Goal: Find specific page/section: Find specific page/section

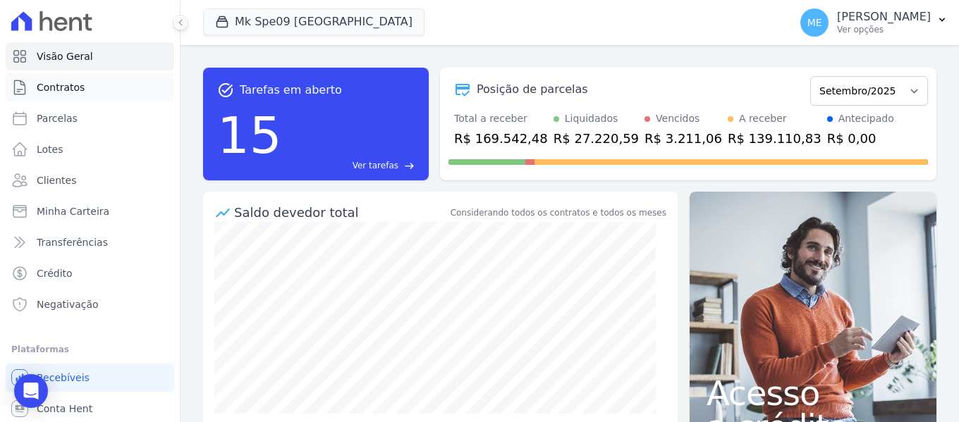
click at [68, 89] on span "Contratos" at bounding box center [61, 87] width 48 height 14
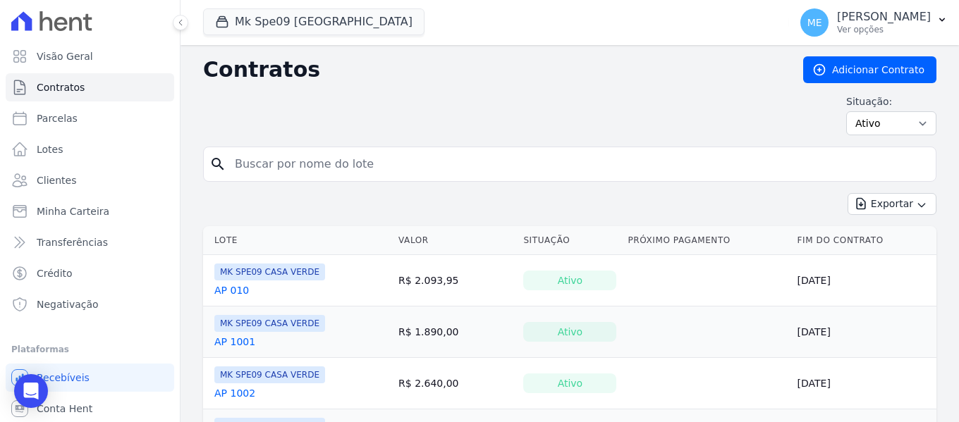
click at [307, 159] on input "search" at bounding box center [578, 164] width 704 height 28
type input "1612"
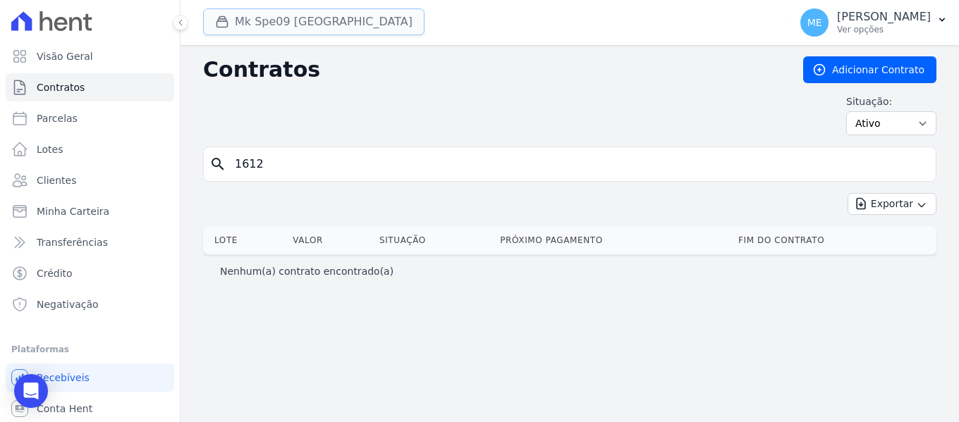
click at [259, 17] on button "Mk Spe09 [GEOGRAPHIC_DATA]" at bounding box center [313, 21] width 221 height 27
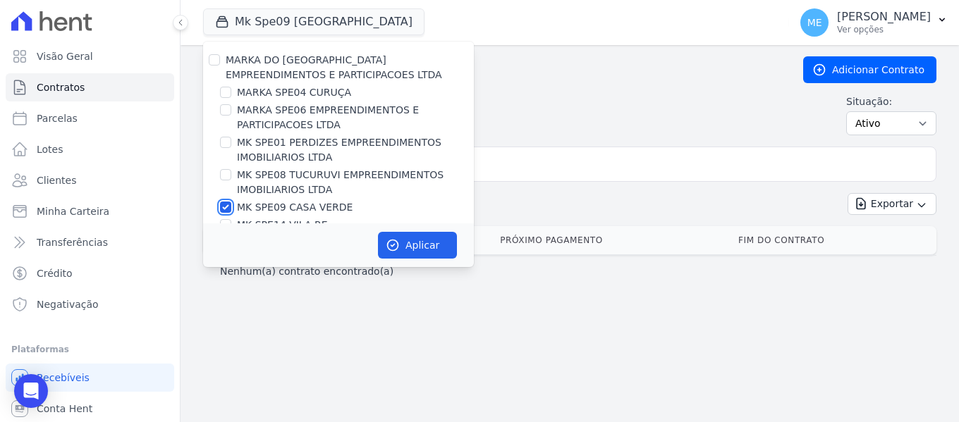
click at [227, 208] on input "MK SPE09 CASA VERDE" at bounding box center [225, 207] width 11 height 11
checkbox input "false"
click at [222, 111] on input "MARKA SPE06 EMPREENDIMENTOS E PARTICIPACOES LTDA" at bounding box center [225, 109] width 11 height 11
checkbox input "true"
click at [408, 253] on button "Aplicar" at bounding box center [417, 245] width 79 height 27
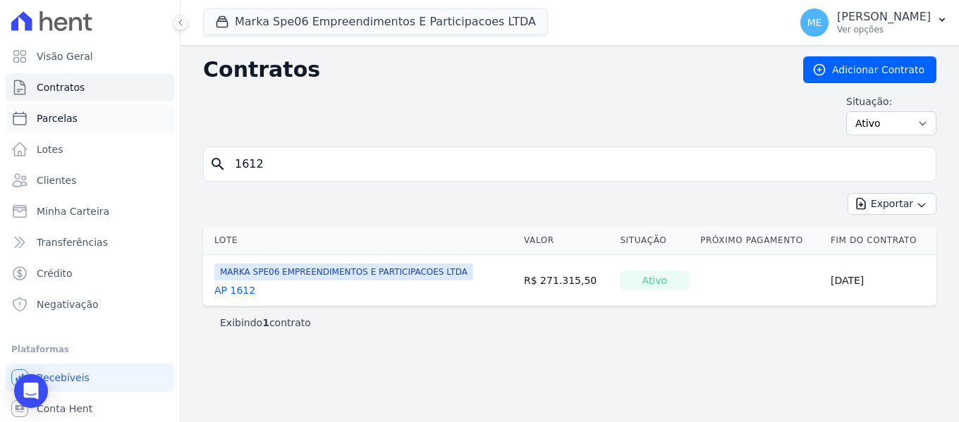
drag, startPoint x: 327, startPoint y: 159, endPoint x: 78, endPoint y: 122, distance: 251.7
click at [80, 131] on div "Visão Geral Contratos [GEOGRAPHIC_DATA] Lotes Clientes Minha Carteira Transferê…" at bounding box center [479, 211] width 959 height 422
type input "1612"
click at [232, 295] on link "AP 1612" at bounding box center [234, 290] width 41 height 14
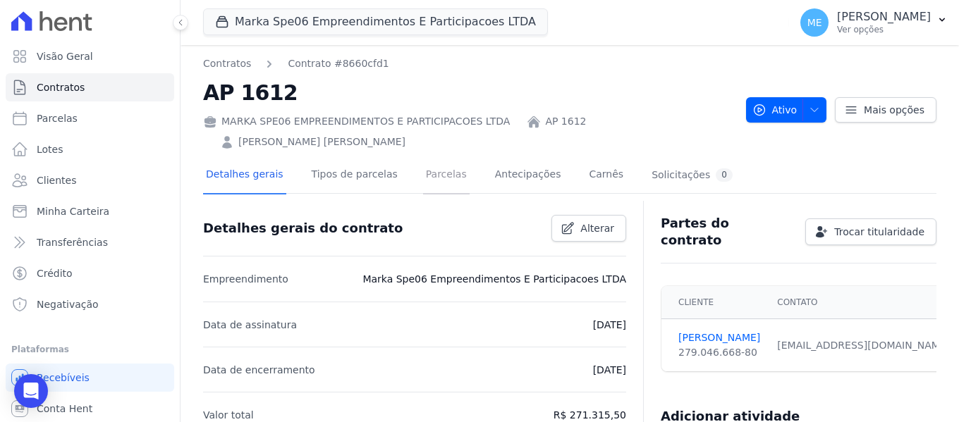
click at [423, 157] on link "Parcelas" at bounding box center [446, 175] width 47 height 37
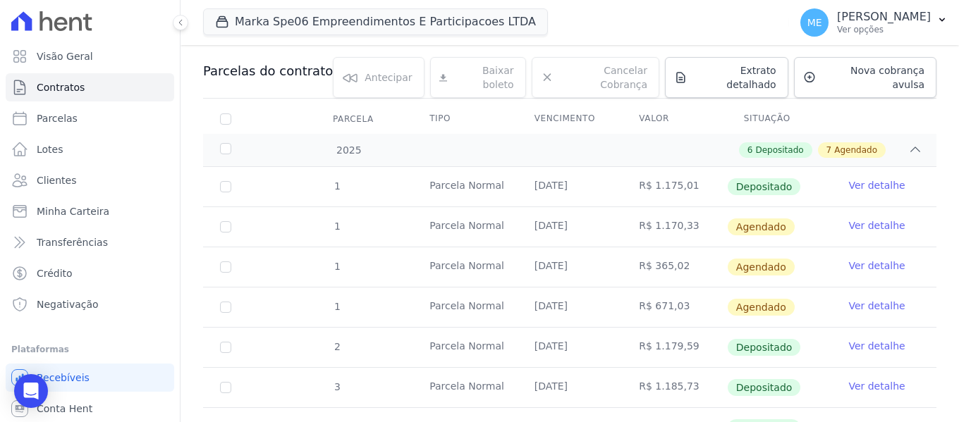
scroll to position [141, 0]
